Goal: Task Accomplishment & Management: Manage account settings

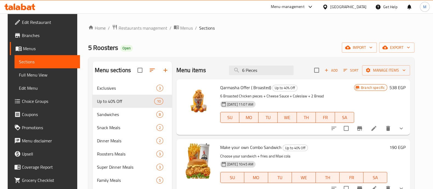
scroll to position [121, 0]
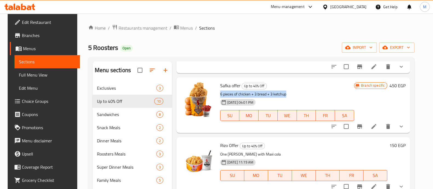
drag, startPoint x: 285, startPoint y: 96, endPoint x: 218, endPoint y: 95, distance: 66.2
click at [220, 95] on p "6 pieces of chicken + 3 bread + 3 ketchup" at bounding box center [287, 94] width 134 height 7
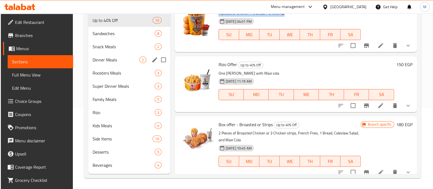
scroll to position [0, 0]
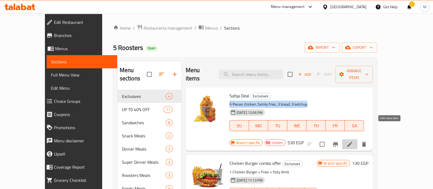
click at [353, 141] on icon at bounding box center [349, 144] width 7 height 7
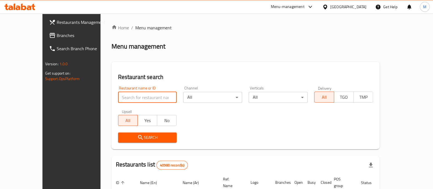
click at [146, 96] on input "search" at bounding box center [147, 97] width 59 height 11
type input "5 roosters"
click button "Search" at bounding box center [147, 137] width 59 height 10
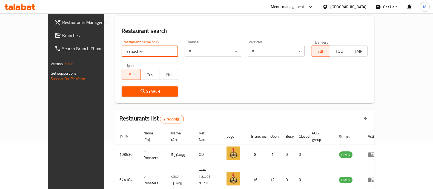
scroll to position [64, 0]
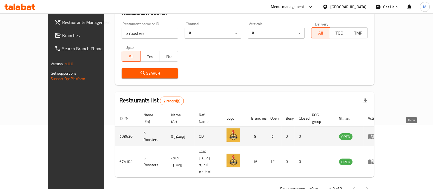
click at [374, 134] on icon "enhanced table" at bounding box center [371, 136] width 6 height 5
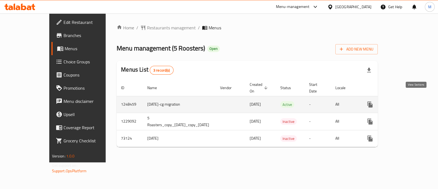
click at [413, 101] on icon "enhanced table" at bounding box center [409, 104] width 7 height 7
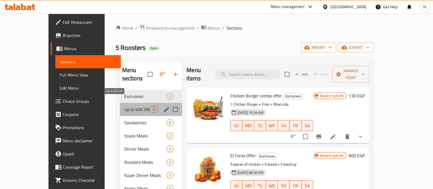
click at [128, 106] on span "Up to 40% Off" at bounding box center [136, 109] width 25 height 7
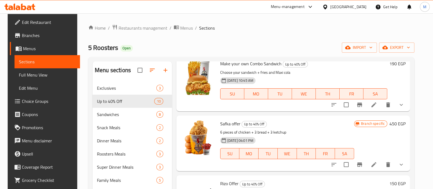
scroll to position [131, 0]
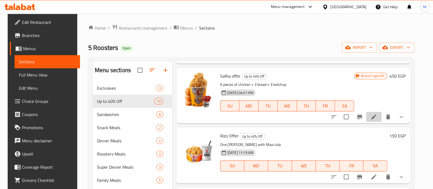
click at [371, 115] on li at bounding box center [373, 117] width 15 height 10
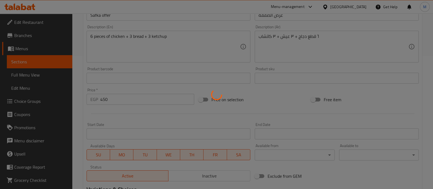
scroll to position [128, 0]
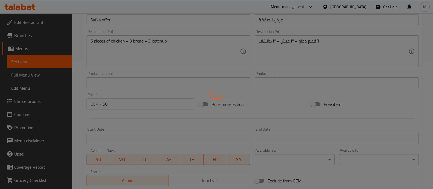
type input "كومبو"
type input "0"
type input "1"
type input "إختيارك من الإضافات"
type input "0"
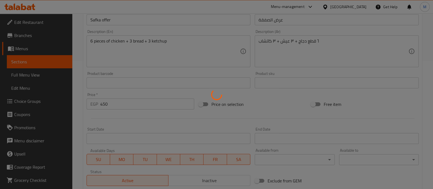
type input "3"
type input "اضافة كولسلو و مشروب"
type input "0"
type input "2"
type input "المذاق"
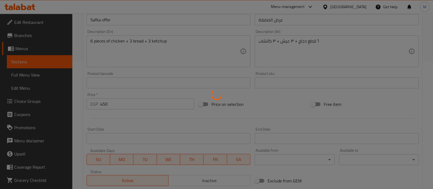
type input "1"
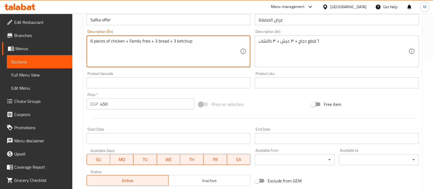
type textarea "6 pieces of chicken + Family fries + 3 bread + 3 ketchup"
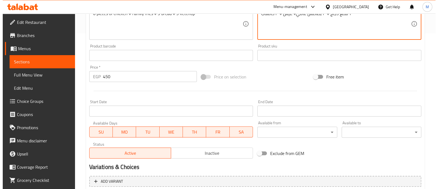
scroll to position [156, 0]
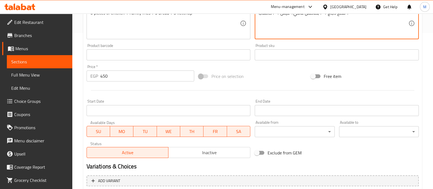
type textarea "٦ قطع دجاج + ٣ بطاطس عائلي+ عيش + ٣ كاتشاب"
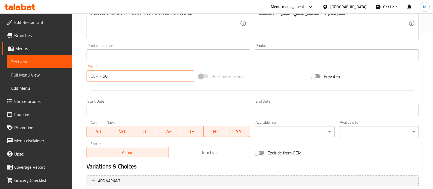
drag, startPoint x: 119, startPoint y: 78, endPoint x: 33, endPoint y: 89, distance: 86.9
click at [33, 89] on div "Edit Restaurant Branches Menus Sections Full Menu View Edit Menu Choice Groups …" at bounding box center [216, 87] width 433 height 458
type input "530"
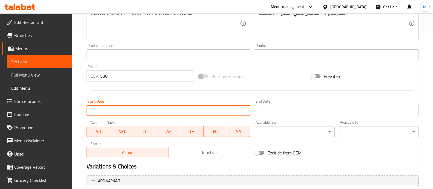
click at [114, 107] on input "Start Date" at bounding box center [168, 110] width 164 height 11
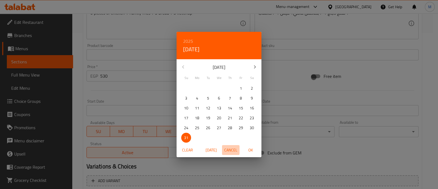
click at [229, 151] on span "Cancel" at bounding box center [230, 149] width 13 height 7
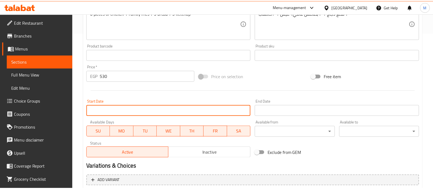
scroll to position [282, 0]
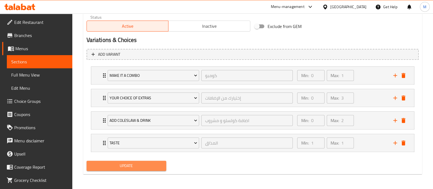
click at [157, 162] on span "Update" at bounding box center [126, 165] width 71 height 7
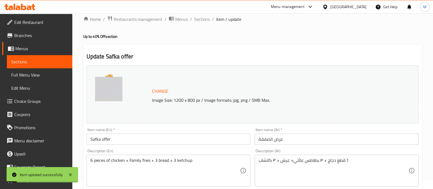
scroll to position [0, 0]
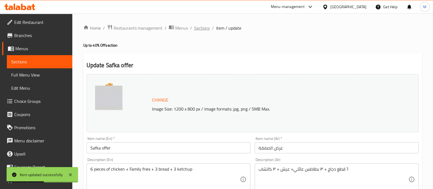
click at [201, 29] on span "Sections" at bounding box center [202, 28] width 16 height 7
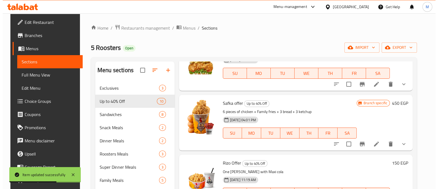
scroll to position [106, 0]
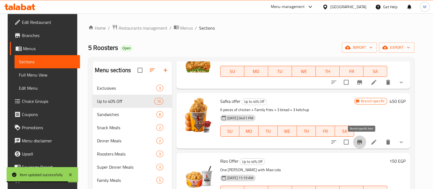
click at [362, 140] on icon "Branch-specific-item" at bounding box center [359, 142] width 5 height 4
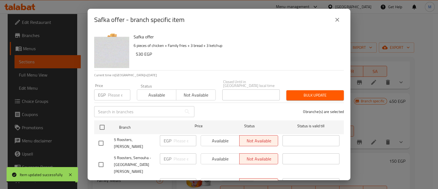
scroll to position [21, 0]
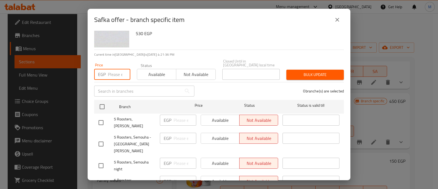
click at [109, 72] on input "number" at bounding box center [119, 74] width 22 height 11
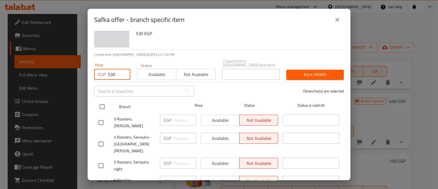
type input "530"
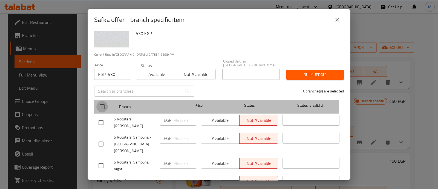
click at [104, 101] on input "checkbox" at bounding box center [101, 106] width 11 height 11
checkbox input "true"
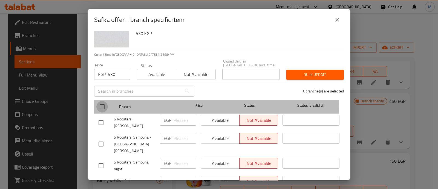
checkbox input "true"
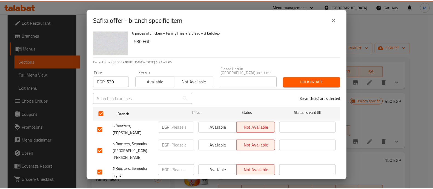
scroll to position [12, 0]
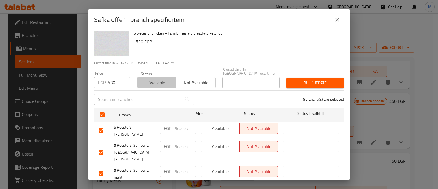
click at [155, 79] on span "Available" at bounding box center [156, 83] width 35 height 8
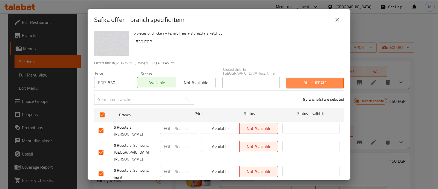
click at [296, 79] on span "Bulk update" at bounding box center [315, 82] width 49 height 7
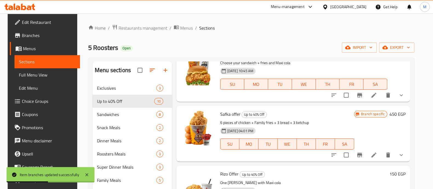
scroll to position [0, 0]
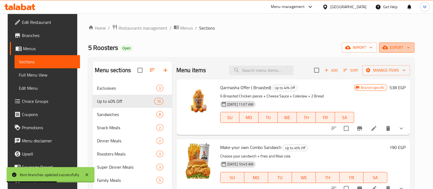
click at [393, 51] on span "export" at bounding box center [396, 47] width 27 height 7
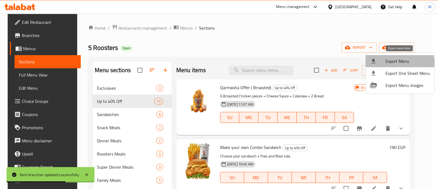
click at [393, 64] on span "Export Menu" at bounding box center [407, 61] width 45 height 7
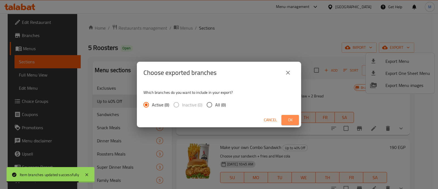
click at [291, 122] on span "Ok" at bounding box center [290, 119] width 9 height 7
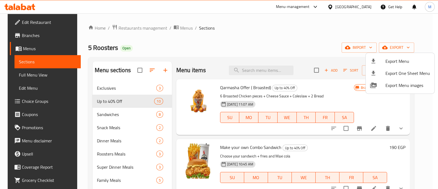
click at [270, 53] on div at bounding box center [219, 94] width 438 height 189
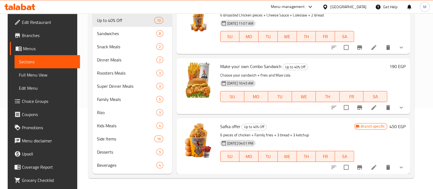
scroll to position [81, 0]
